Goal: Information Seeking & Learning: Find specific fact

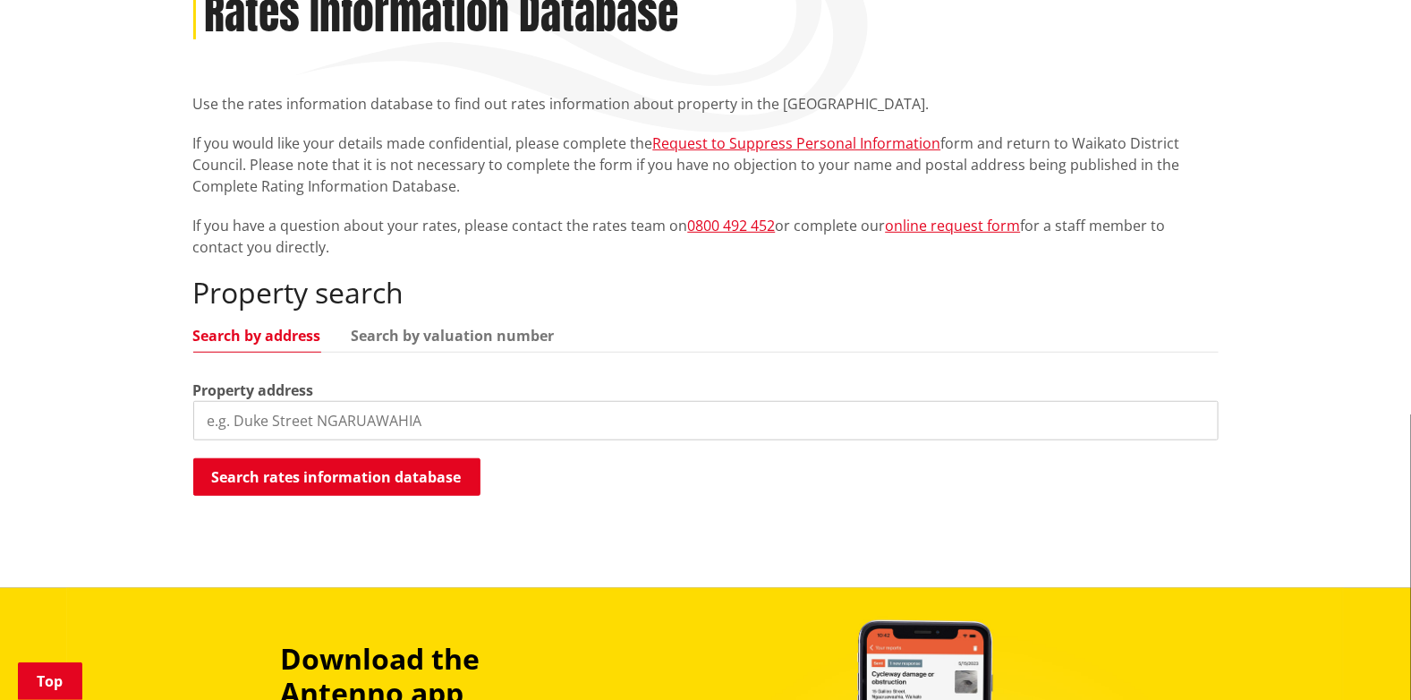
scroll to position [268, 0]
click at [222, 414] on input "search" at bounding box center [705, 420] width 1025 height 39
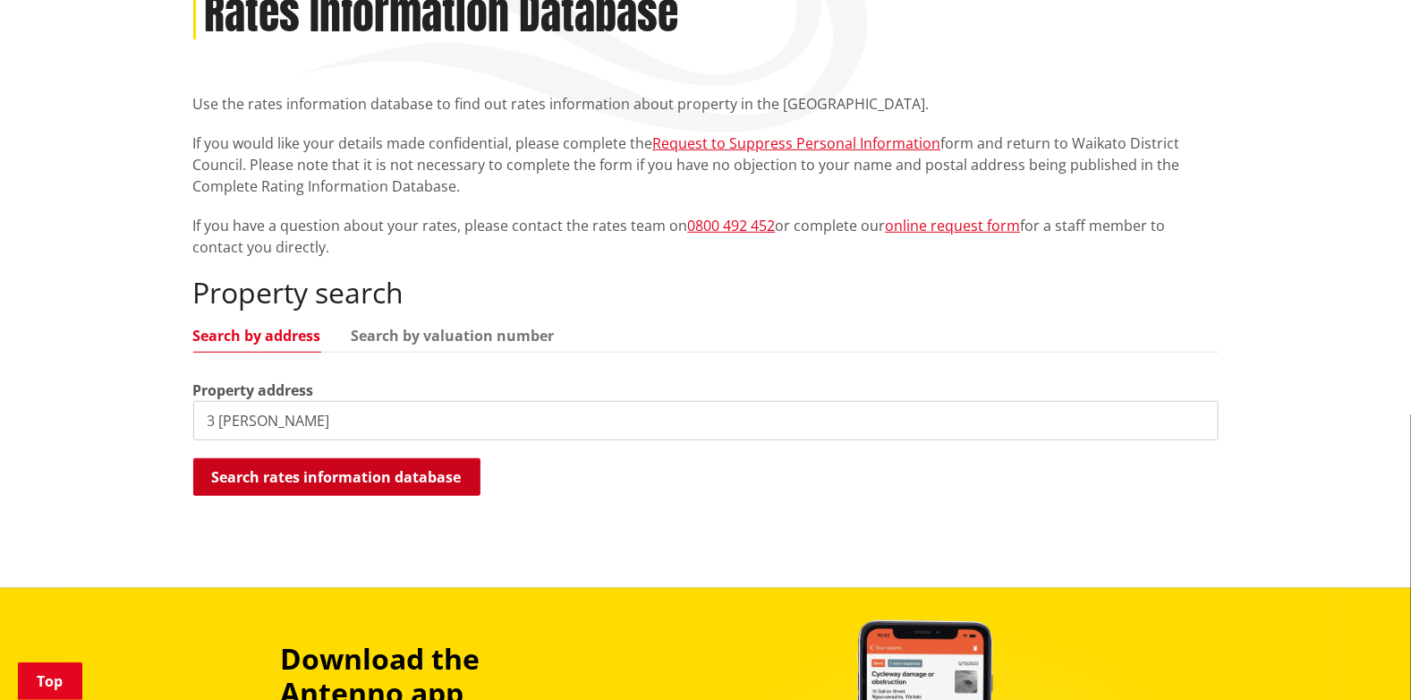
click at [250, 480] on button "Search rates information database" at bounding box center [336, 477] width 287 height 38
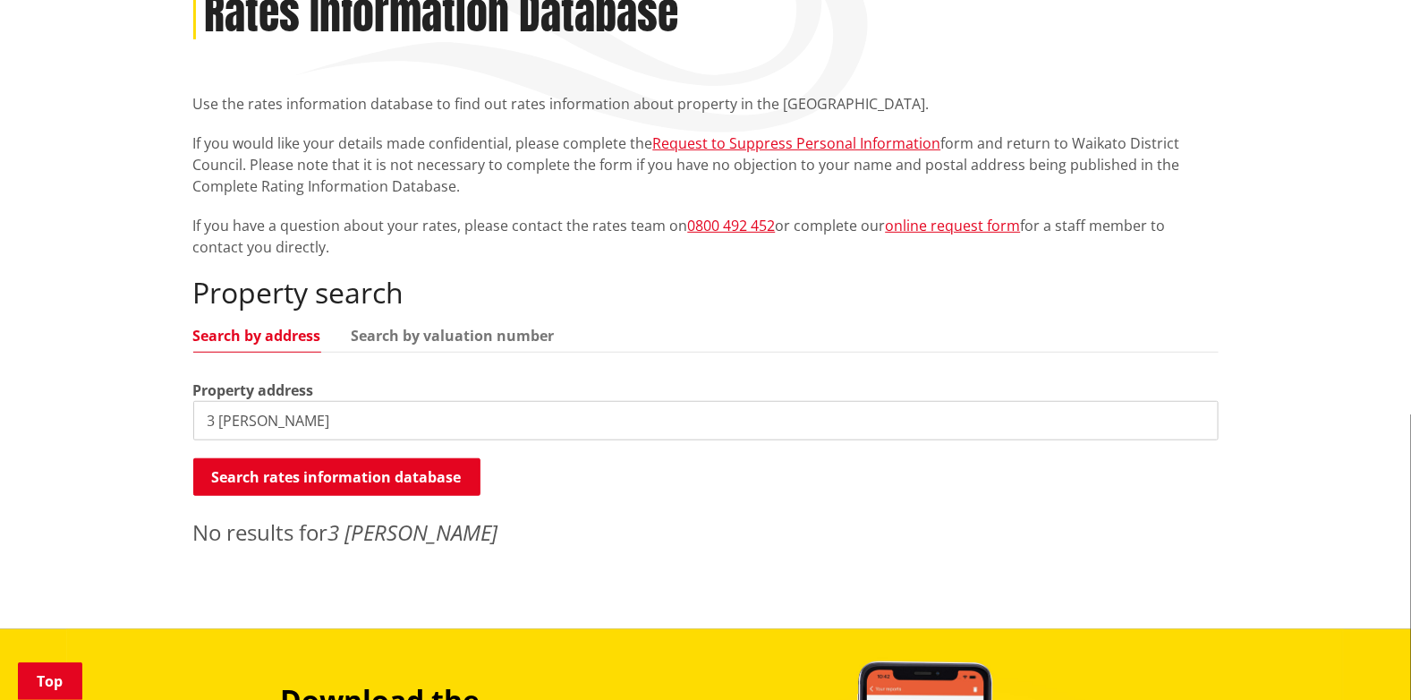
drag, startPoint x: 215, startPoint y: 421, endPoint x: 193, endPoint y: 424, distance: 21.6
click at [193, 424] on input "3 [PERSON_NAME]" at bounding box center [705, 420] width 1025 height 39
type input "[PERSON_NAME]"
click at [293, 473] on button "Search rates information database" at bounding box center [336, 477] width 287 height 38
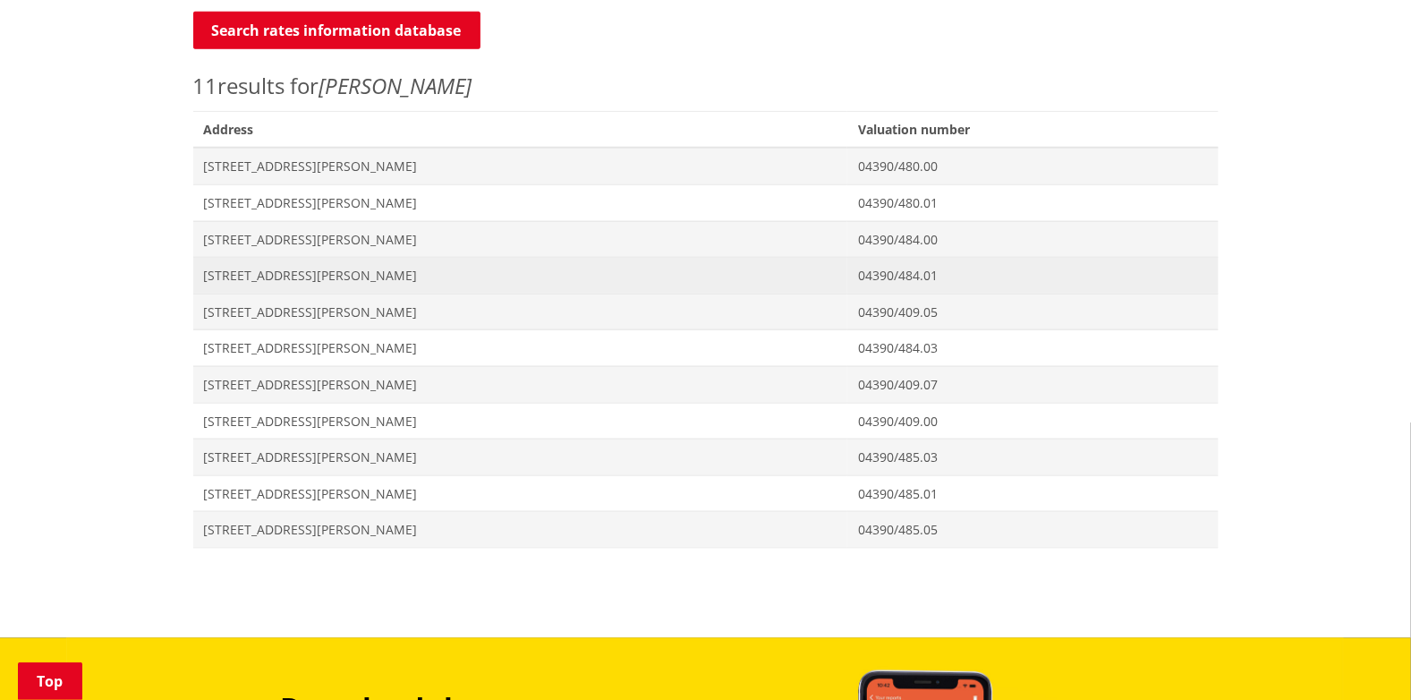
scroll to position [715, 0]
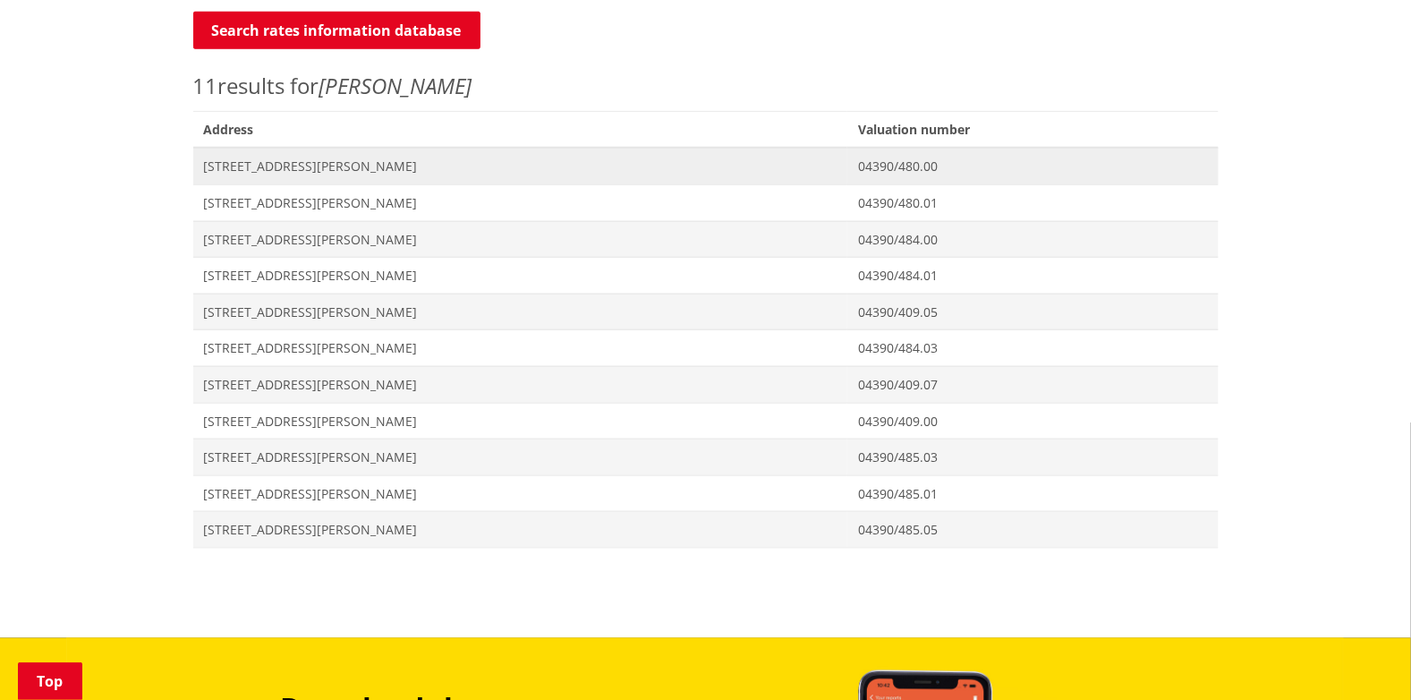
click at [313, 164] on span "[STREET_ADDRESS][PERSON_NAME]" at bounding box center [520, 166] width 633 height 18
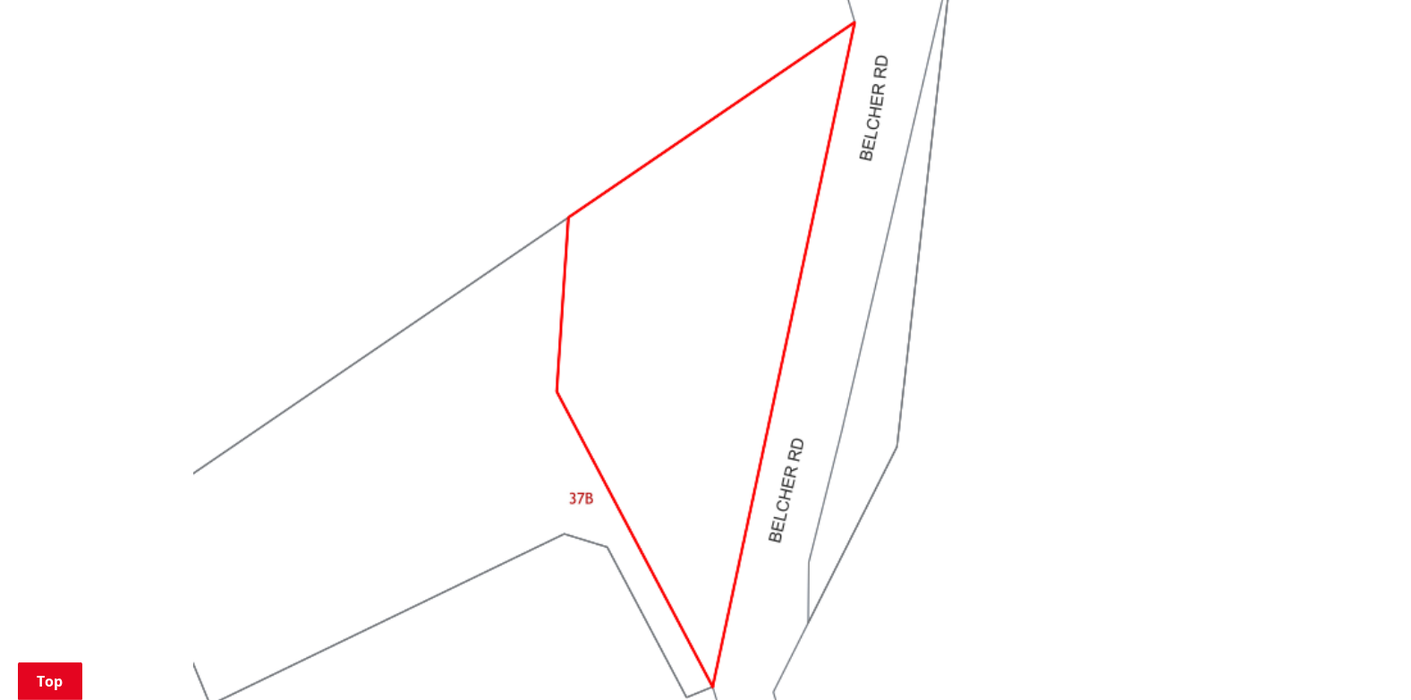
scroll to position [1252, 0]
